Goal: Information Seeking & Learning: Learn about a topic

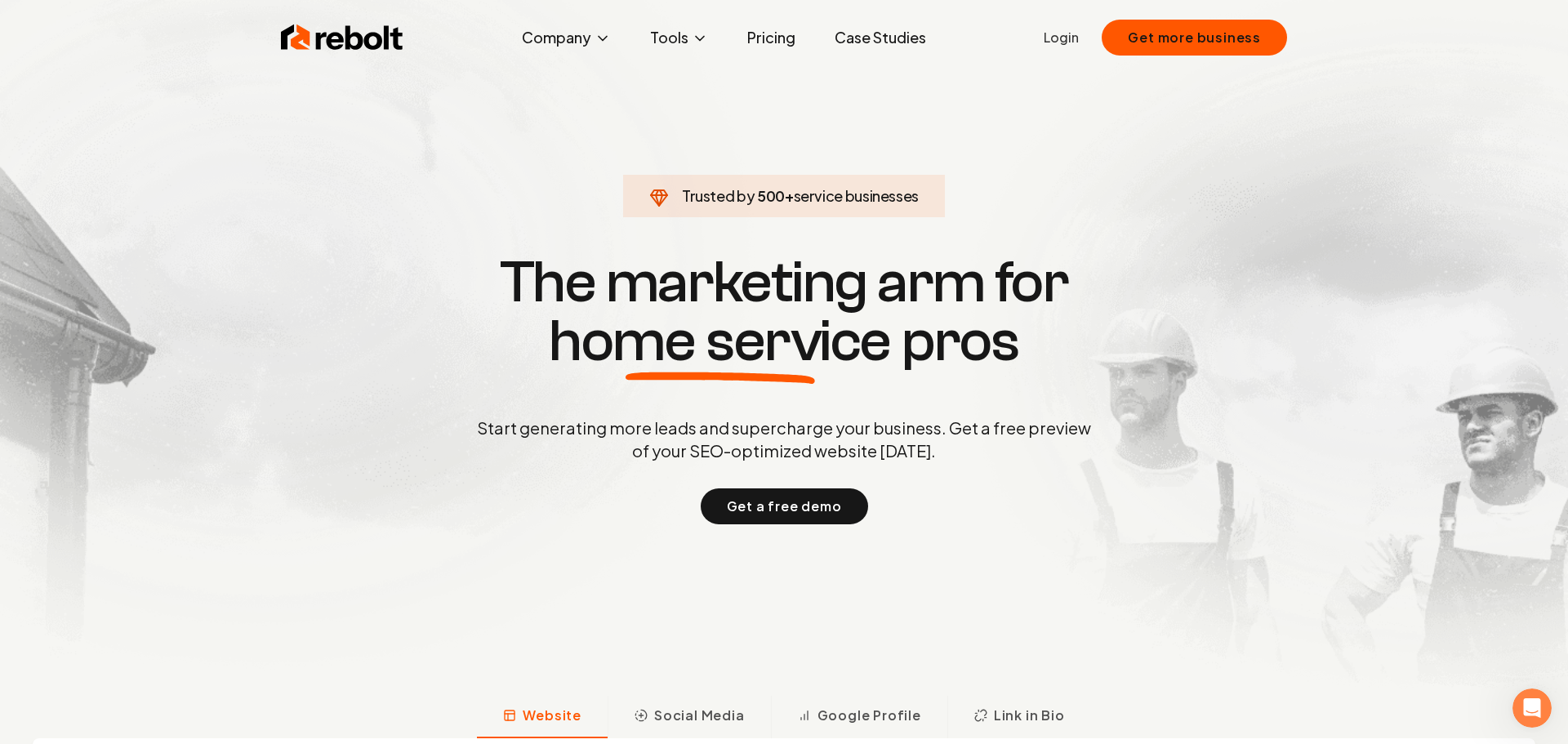
click at [786, 37] on link "Pricing" at bounding box center [771, 38] width 74 height 33
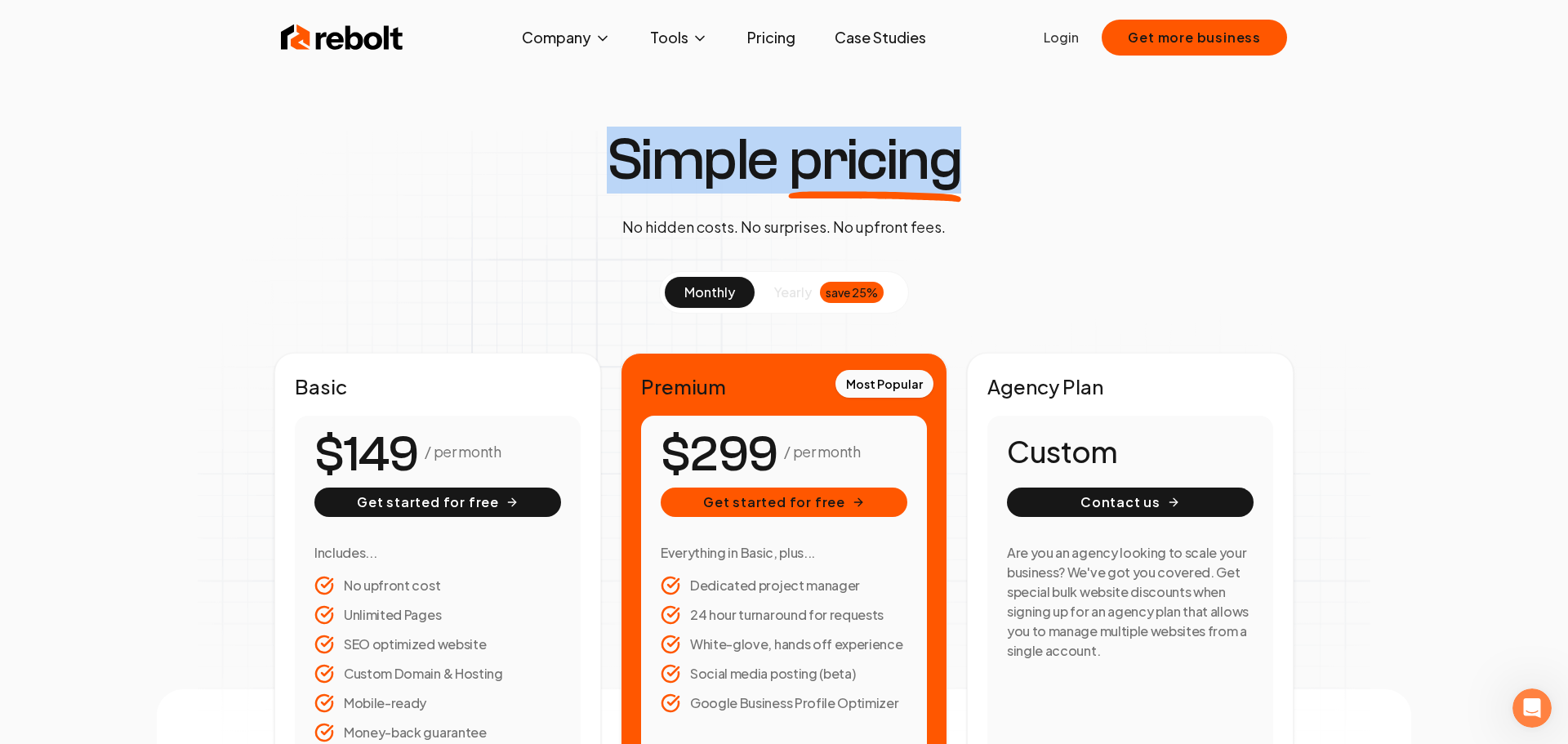
drag, startPoint x: 620, startPoint y: 166, endPoint x: 1054, endPoint y: 188, distance: 434.6
click at [1054, 188] on div "Simple pricing No hidden costs. No surprises. No upfront fees. monthly yearly s…" at bounding box center [784, 471] width 1254 height 681
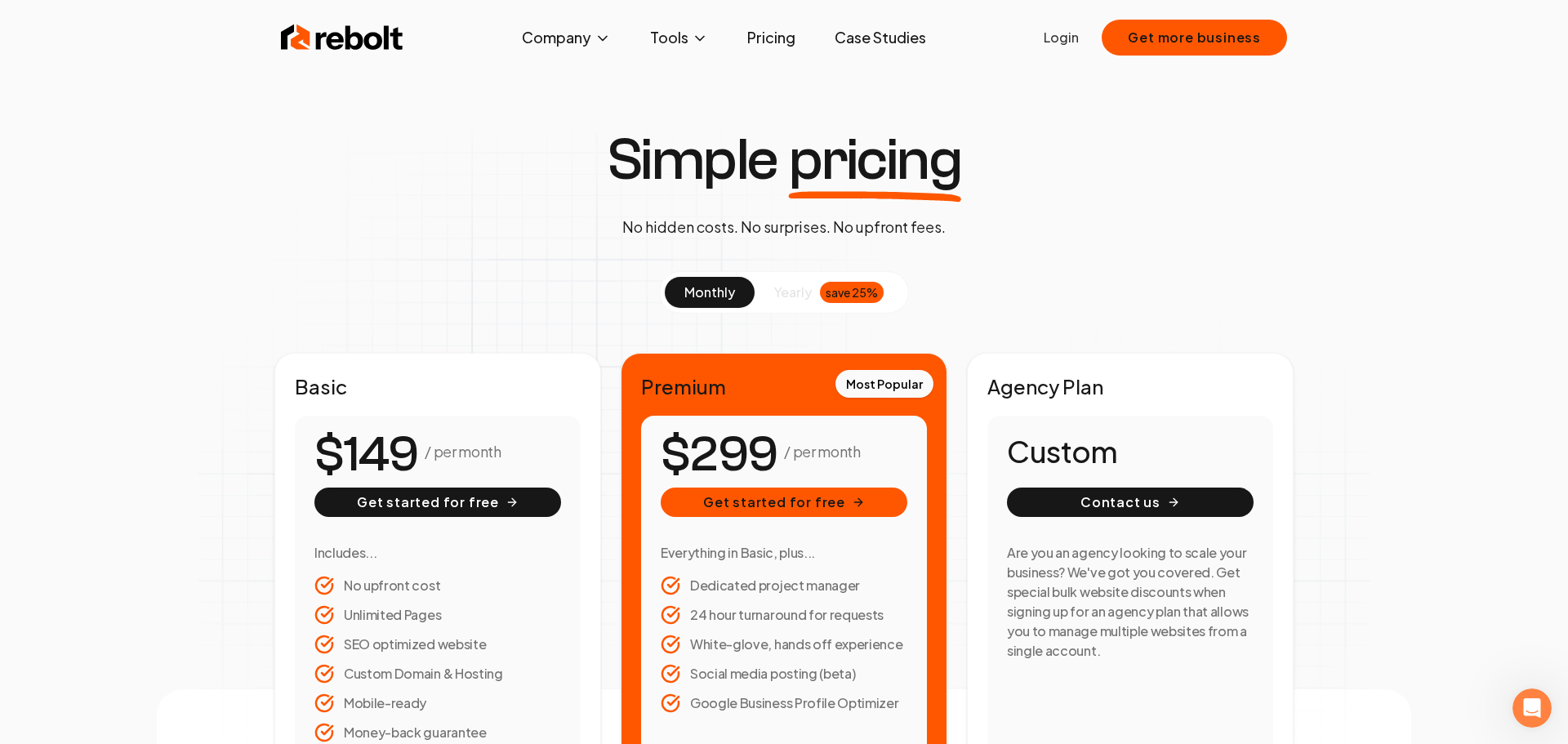
click at [1350, 229] on div "Simple pricing No hidden costs. No surprises. No upfront fees. monthly yearly s…" at bounding box center [784, 471] width 1254 height 681
click at [528, 83] on link "About" at bounding box center [566, 95] width 164 height 33
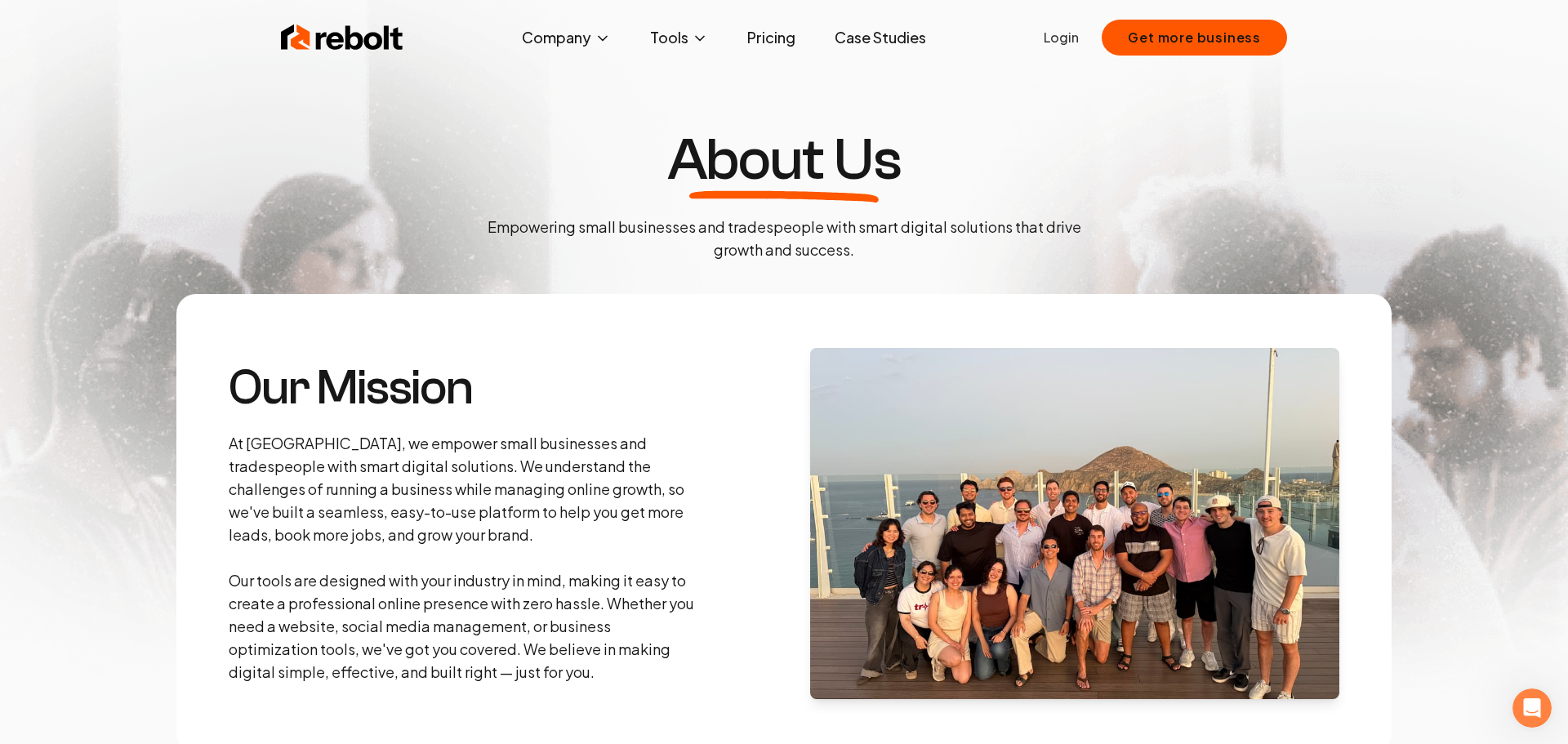
click at [771, 35] on link "Pricing" at bounding box center [771, 38] width 74 height 33
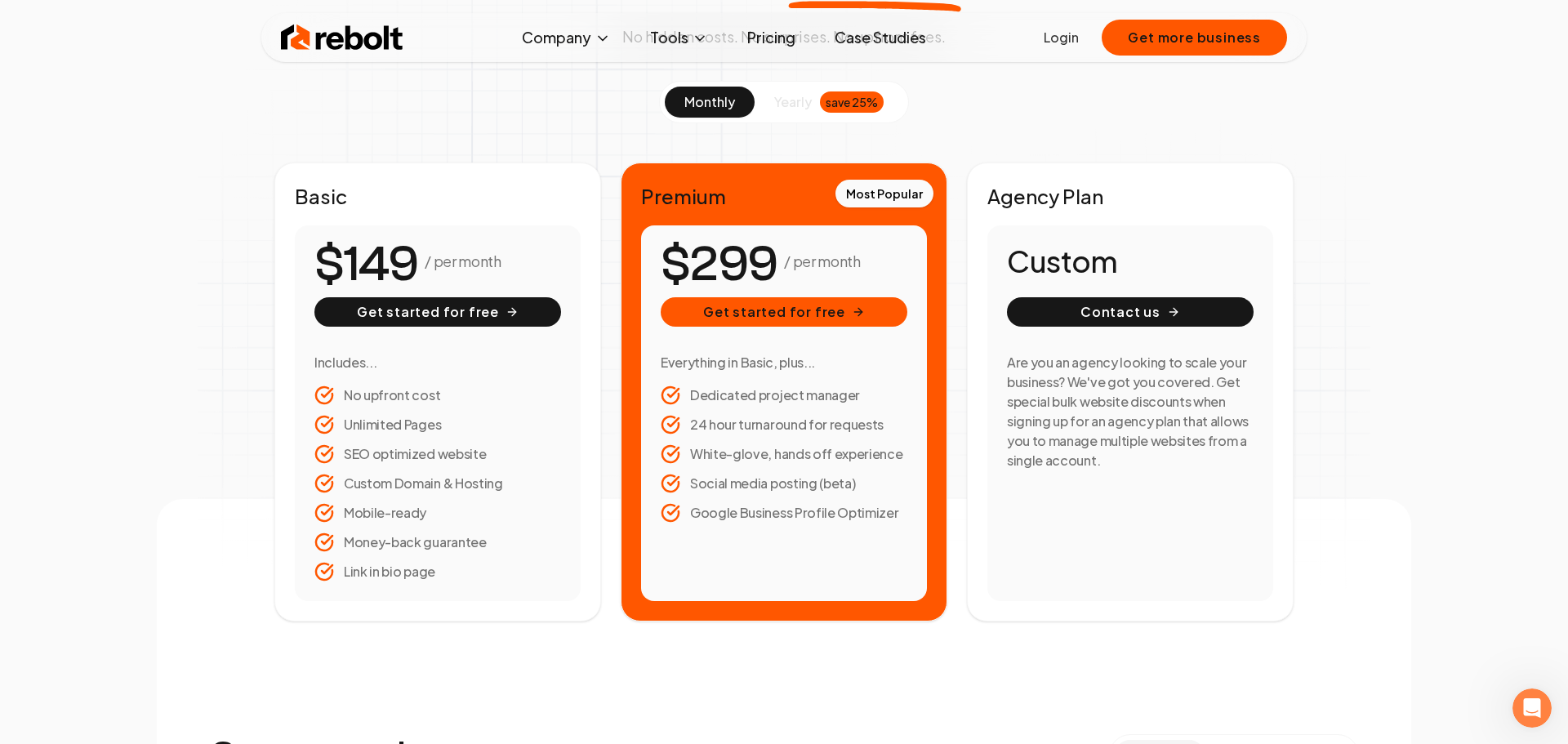
scroll to position [194, 0]
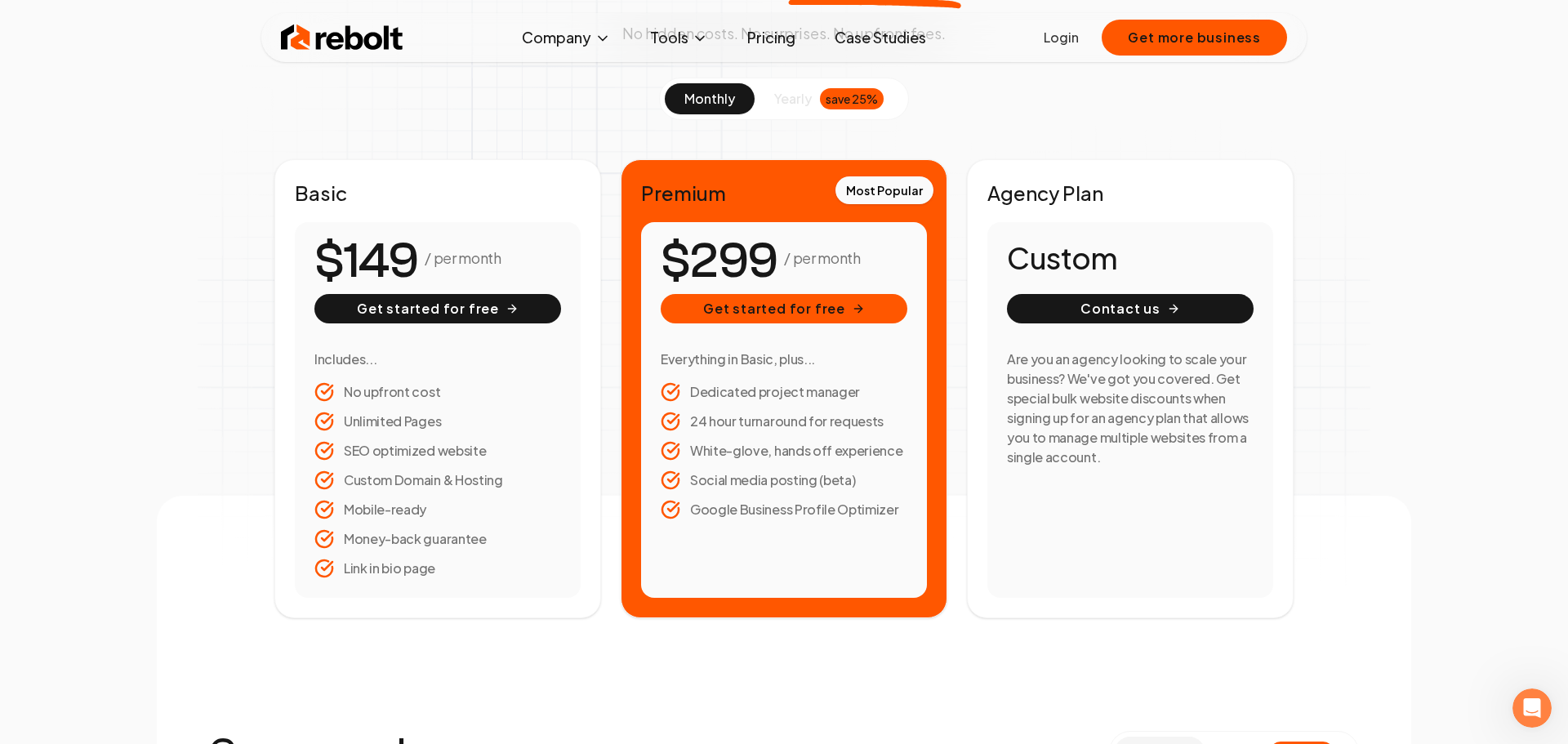
drag, startPoint x: 313, startPoint y: 255, endPoint x: 511, endPoint y: 256, distance: 198.0
click at [511, 256] on div "/ per month Get started for free Includes... No upfront cost Unlimited Pages SE…" at bounding box center [437, 411] width 286 height 376
click at [954, 352] on div "Basic / per month Get started for free Includes... No upfront cost Unlimited Pa…" at bounding box center [784, 388] width 1019 height 459
click at [359, 44] on img at bounding box center [342, 38] width 122 height 33
